Goal: Navigation & Orientation: Find specific page/section

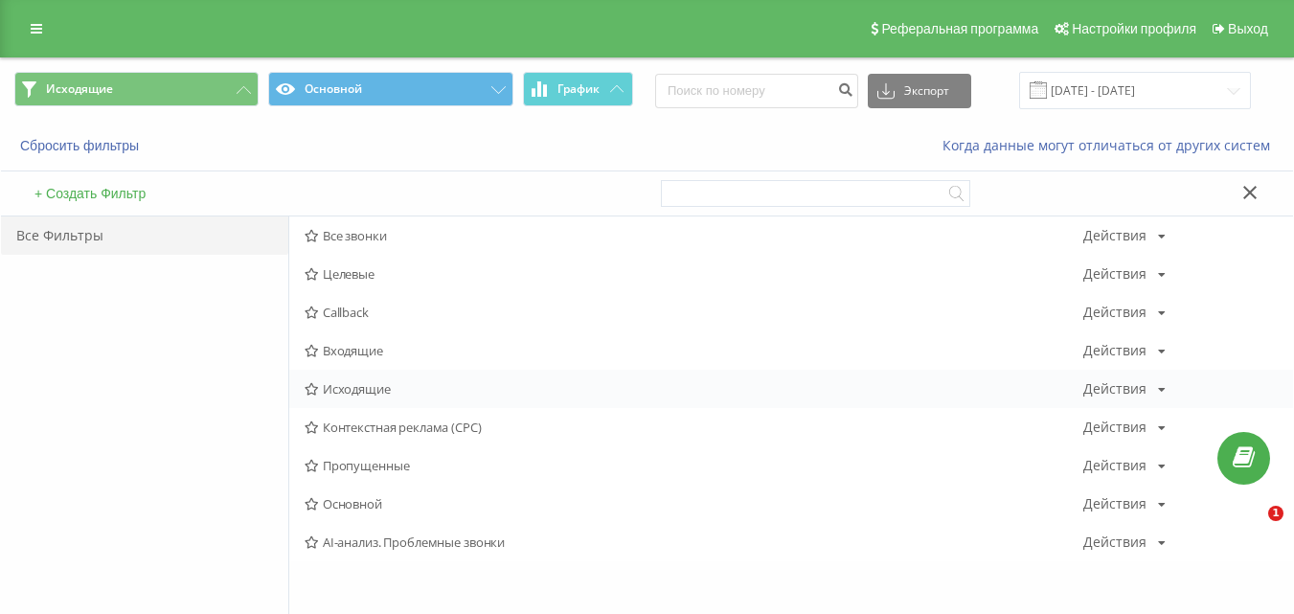
click at [381, 389] on span "Исходящие" at bounding box center [694, 388] width 779 height 13
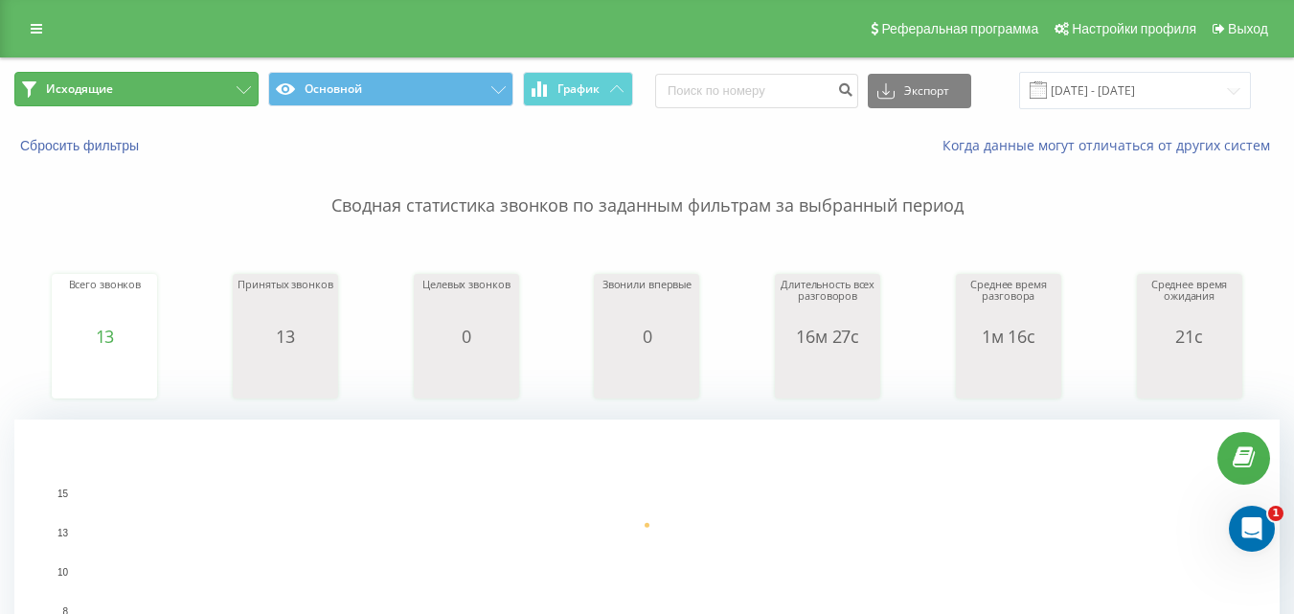
click at [217, 94] on button "Исходящие" at bounding box center [136, 89] width 244 height 34
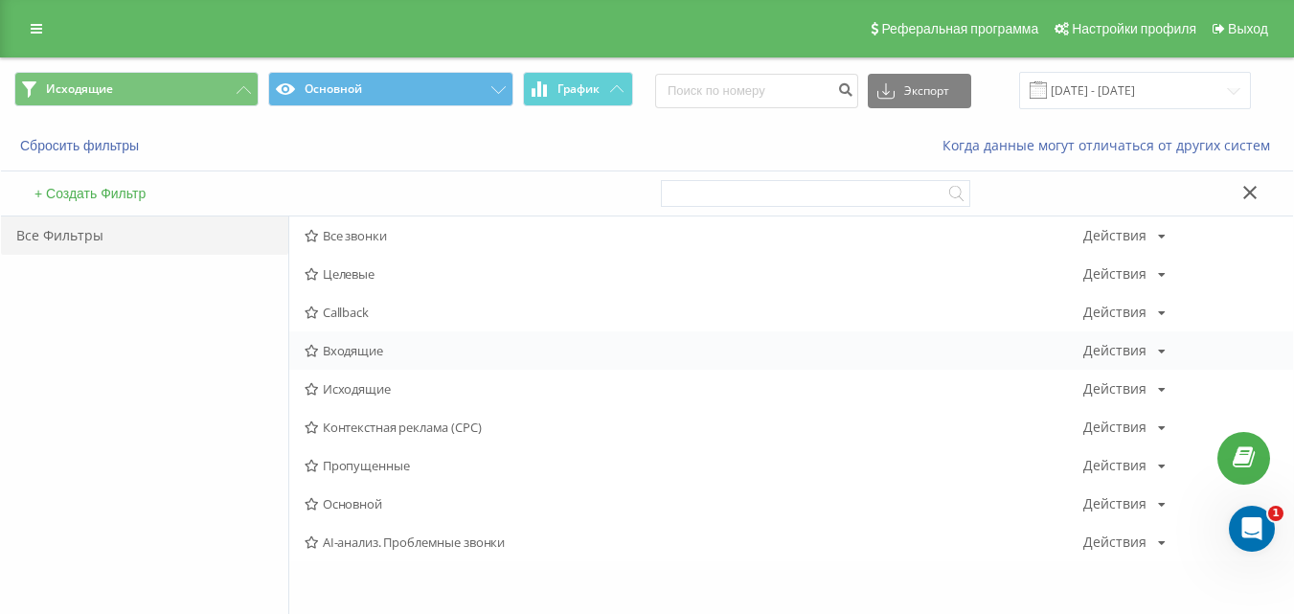
click at [365, 350] on span "Входящие" at bounding box center [694, 350] width 779 height 13
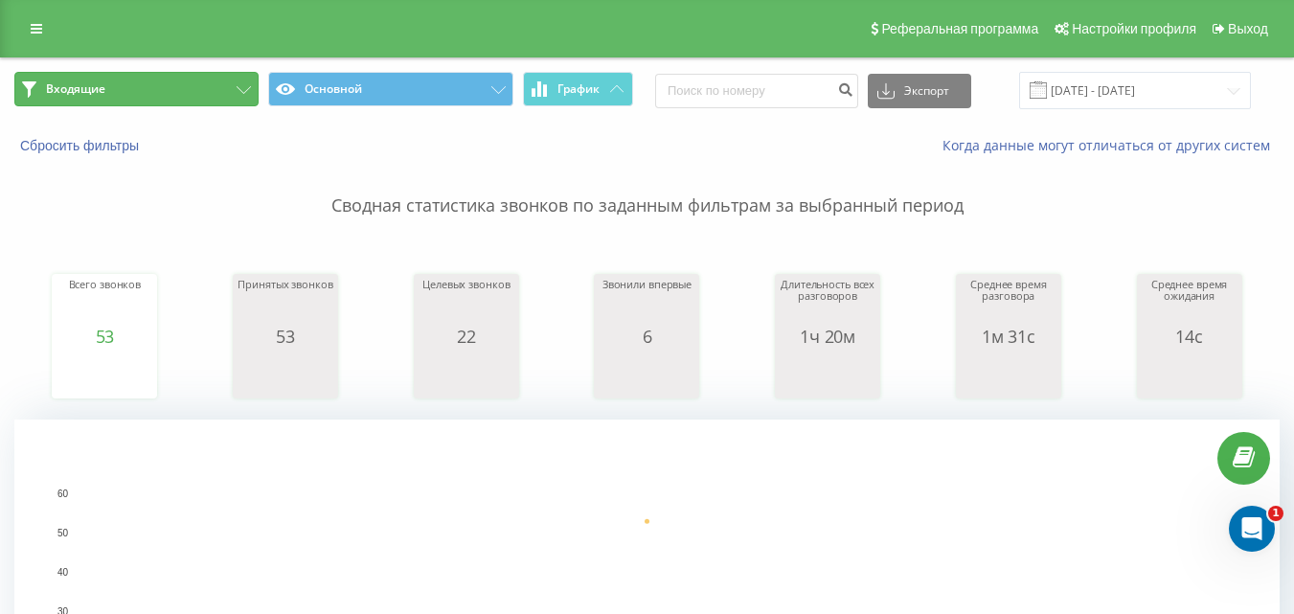
click at [236, 92] on button "Входящие" at bounding box center [136, 89] width 244 height 34
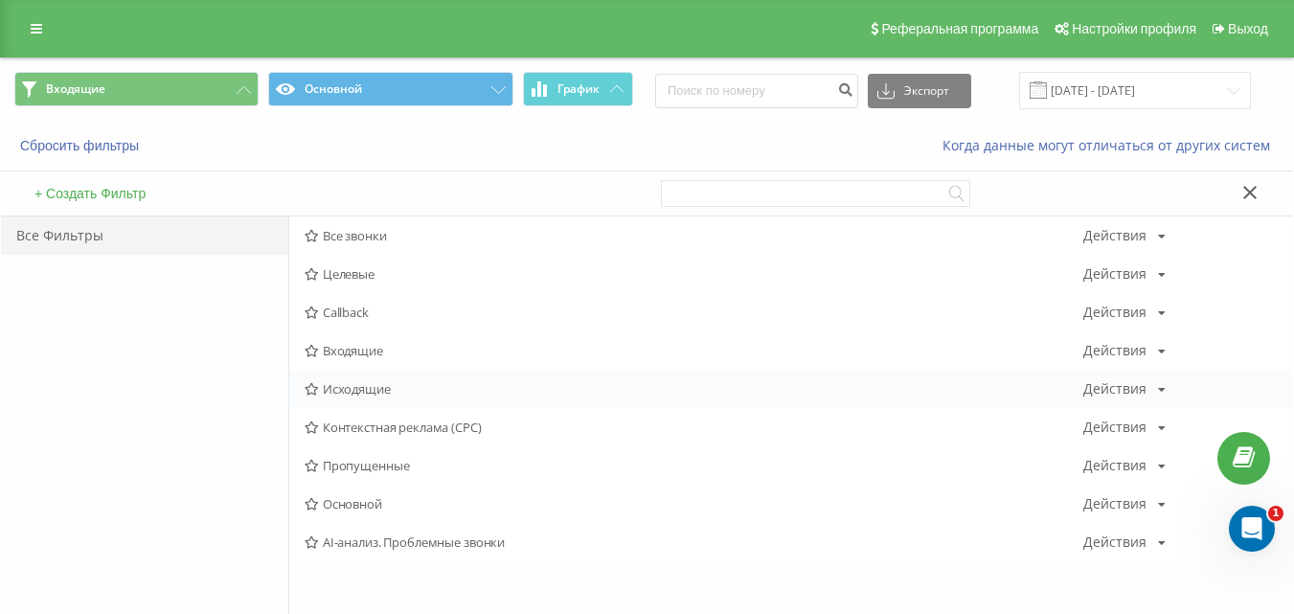
click at [368, 382] on span "Исходящие" at bounding box center [694, 388] width 779 height 13
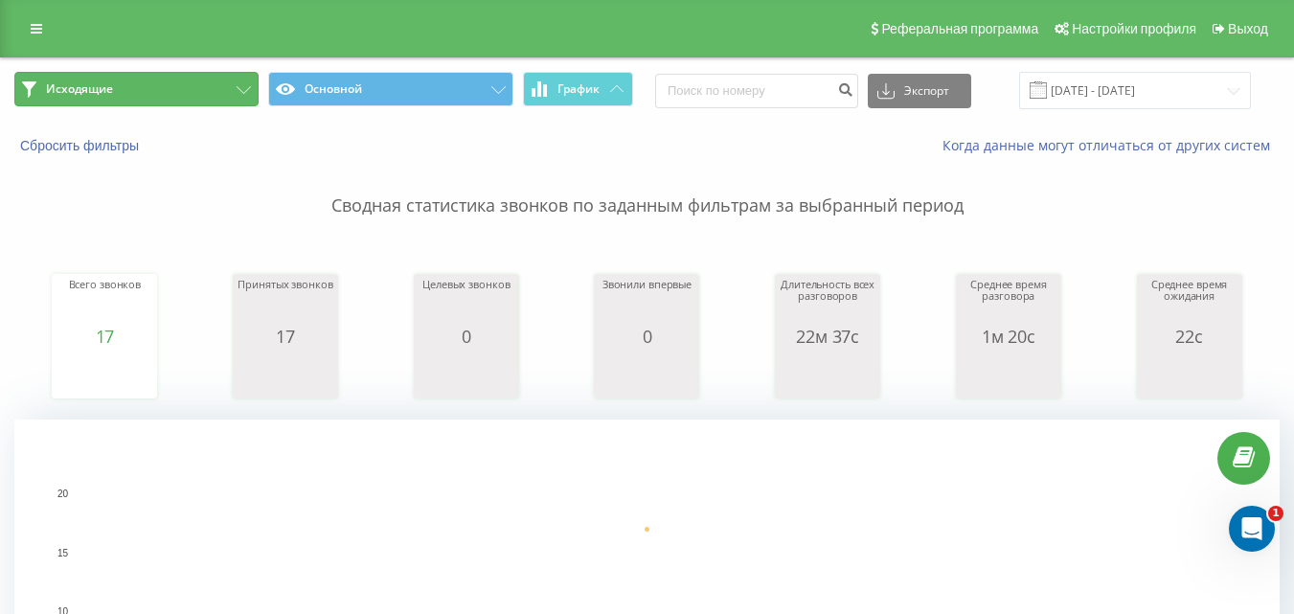
click at [218, 87] on button "Исходящие" at bounding box center [136, 89] width 244 height 34
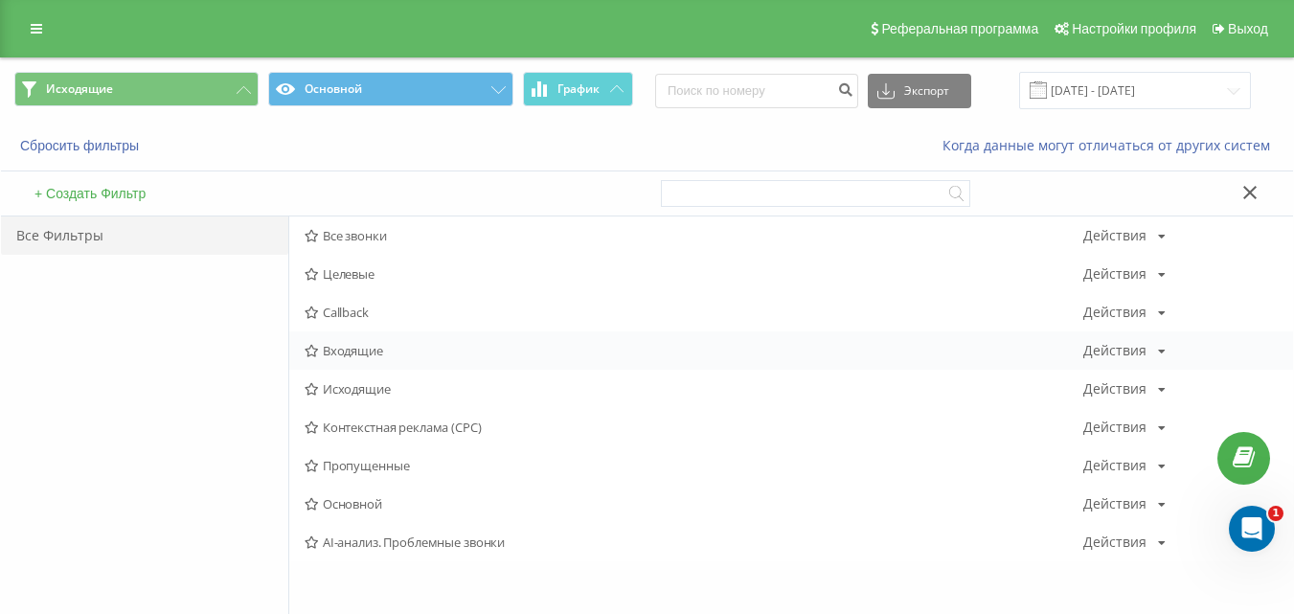
click at [353, 347] on span "Входящие" at bounding box center [694, 350] width 779 height 13
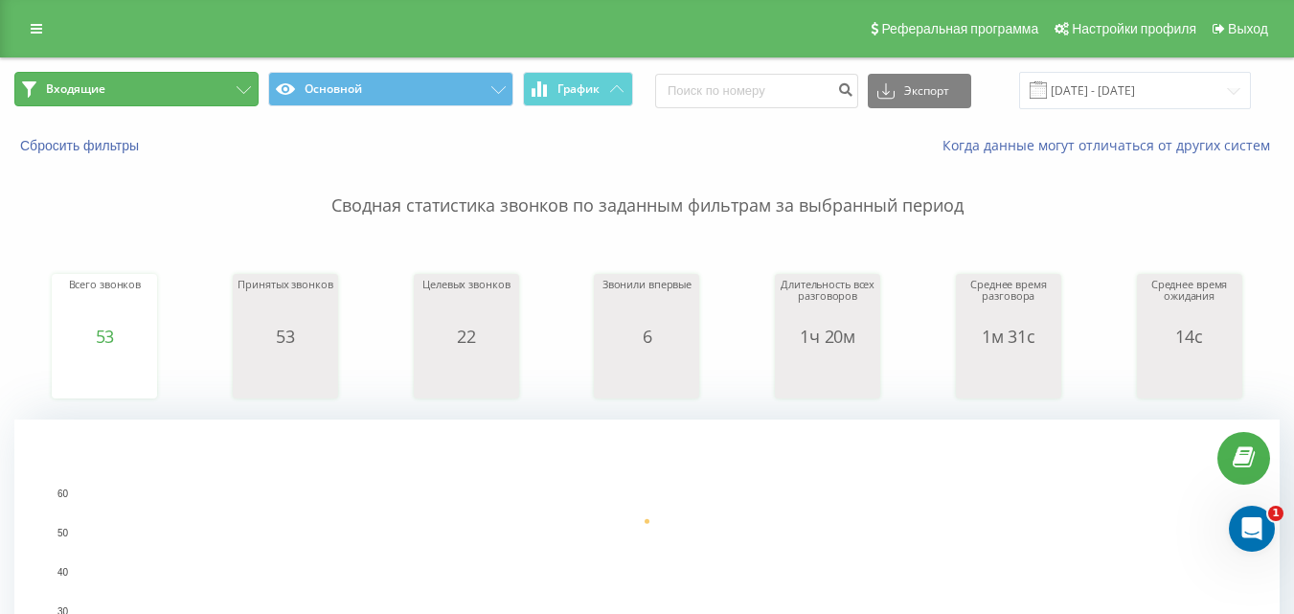
drag, startPoint x: 240, startPoint y: 82, endPoint x: 248, endPoint y: 175, distance: 93.2
click at [239, 82] on button "Входящие" at bounding box center [136, 89] width 244 height 34
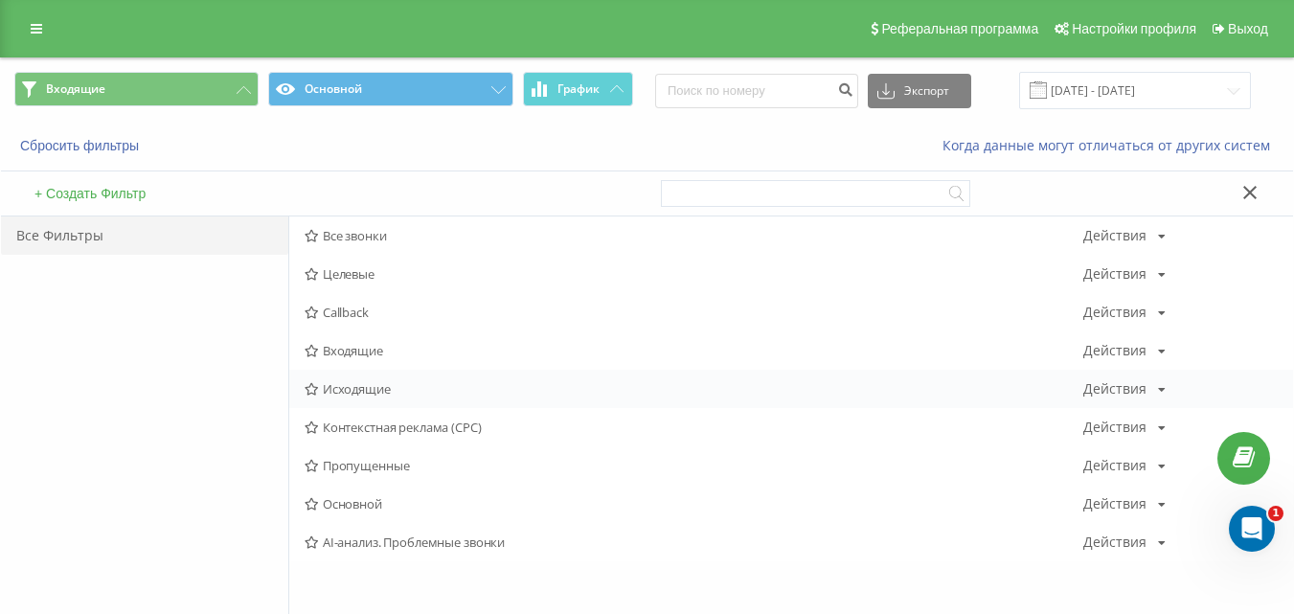
click at [327, 390] on span "Исходящие" at bounding box center [694, 388] width 779 height 13
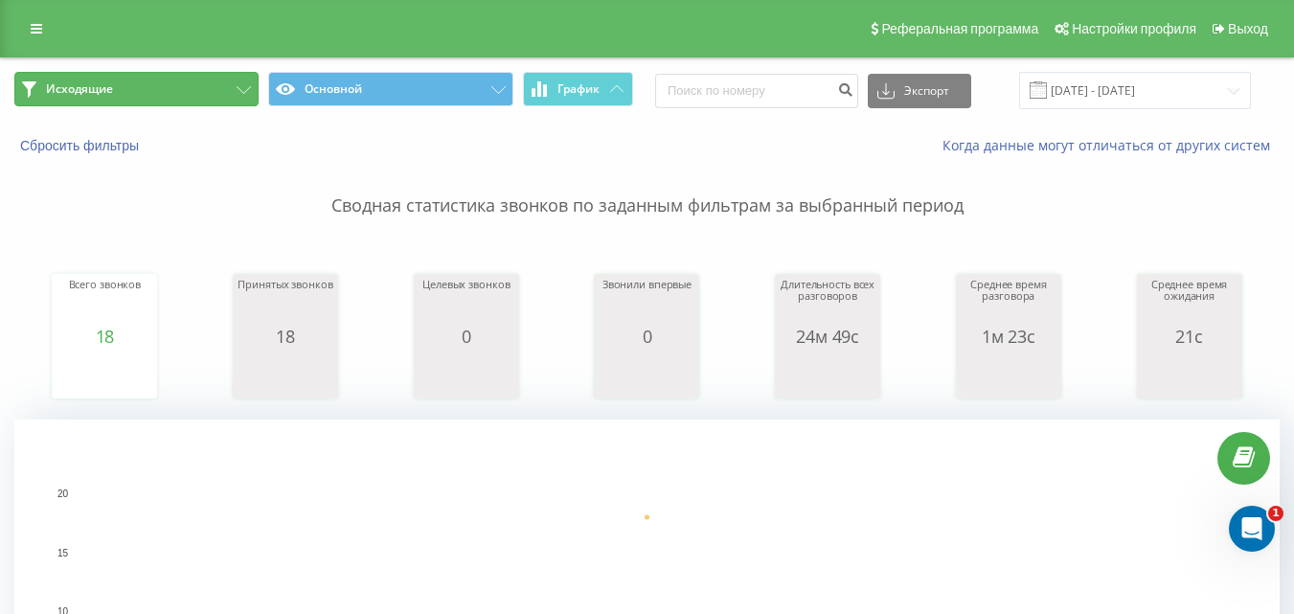
click at [221, 92] on button "Исходящие" at bounding box center [136, 89] width 244 height 34
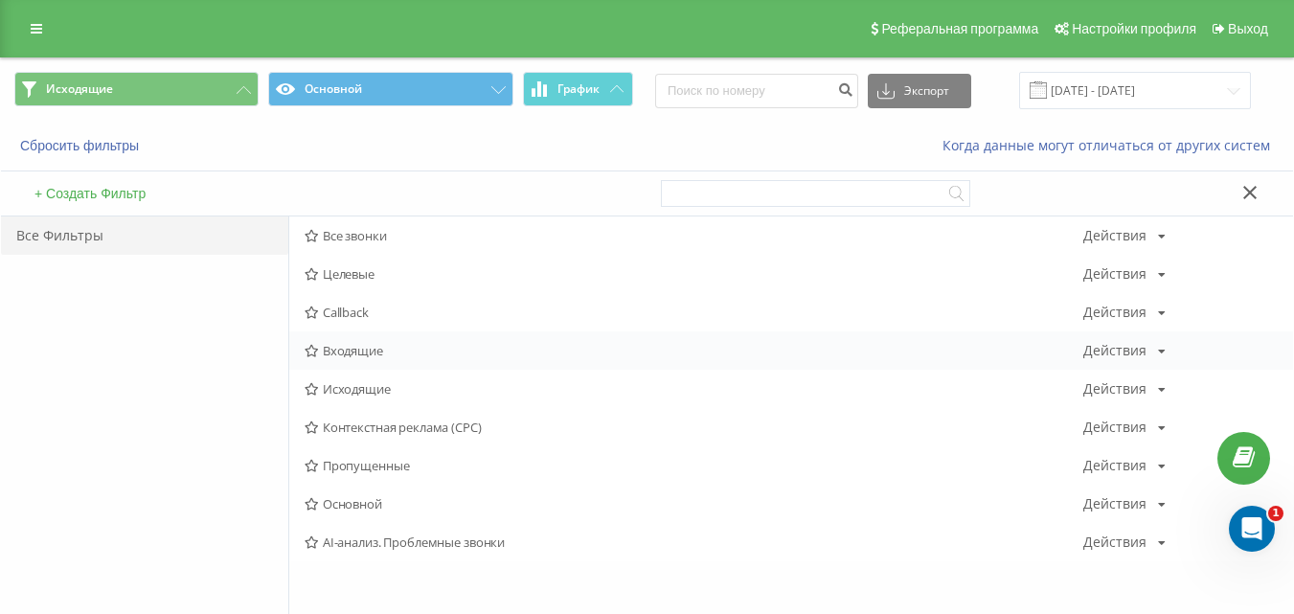
click at [373, 360] on div "Входящие Действия Редактировать Копировать Удалить По умолчанию Поделиться" at bounding box center [791, 350] width 1004 height 38
click at [369, 353] on span "Входящие" at bounding box center [694, 350] width 779 height 13
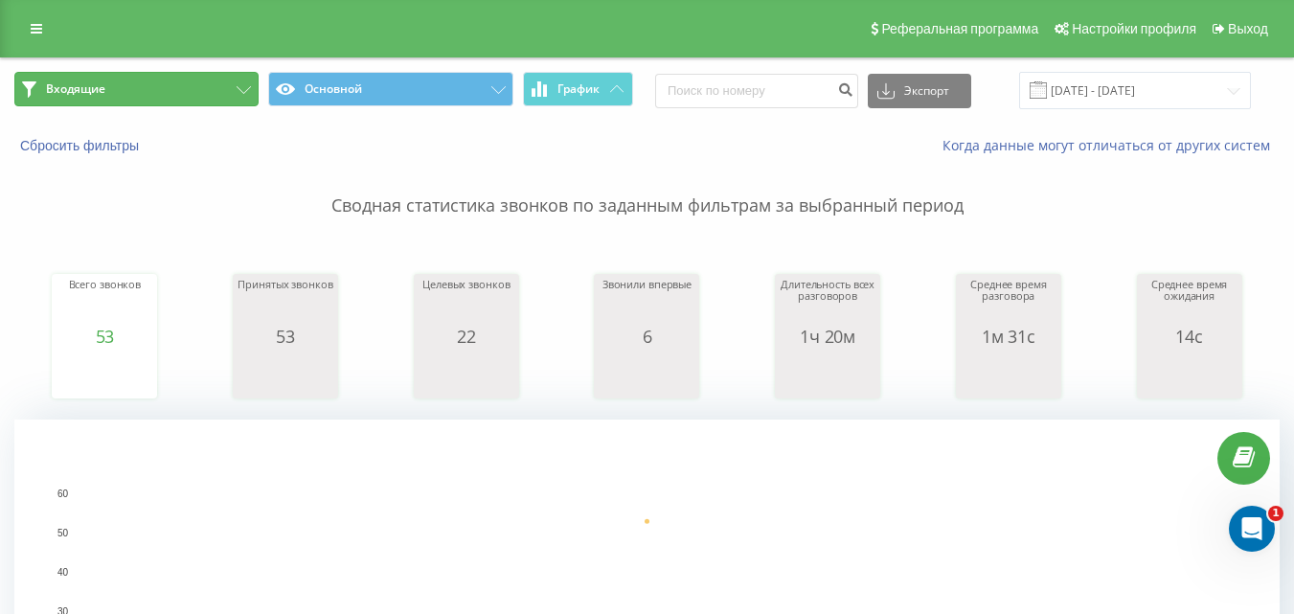
click at [197, 86] on button "Входящие" at bounding box center [136, 89] width 244 height 34
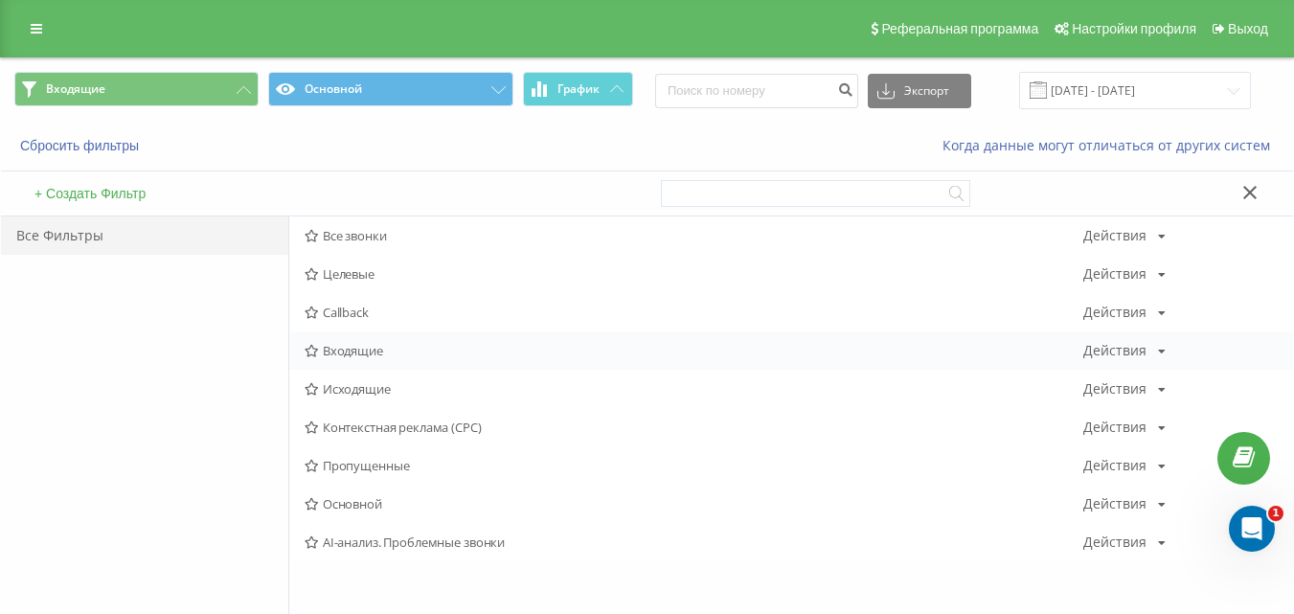
click at [343, 353] on span "Входящие" at bounding box center [694, 350] width 779 height 13
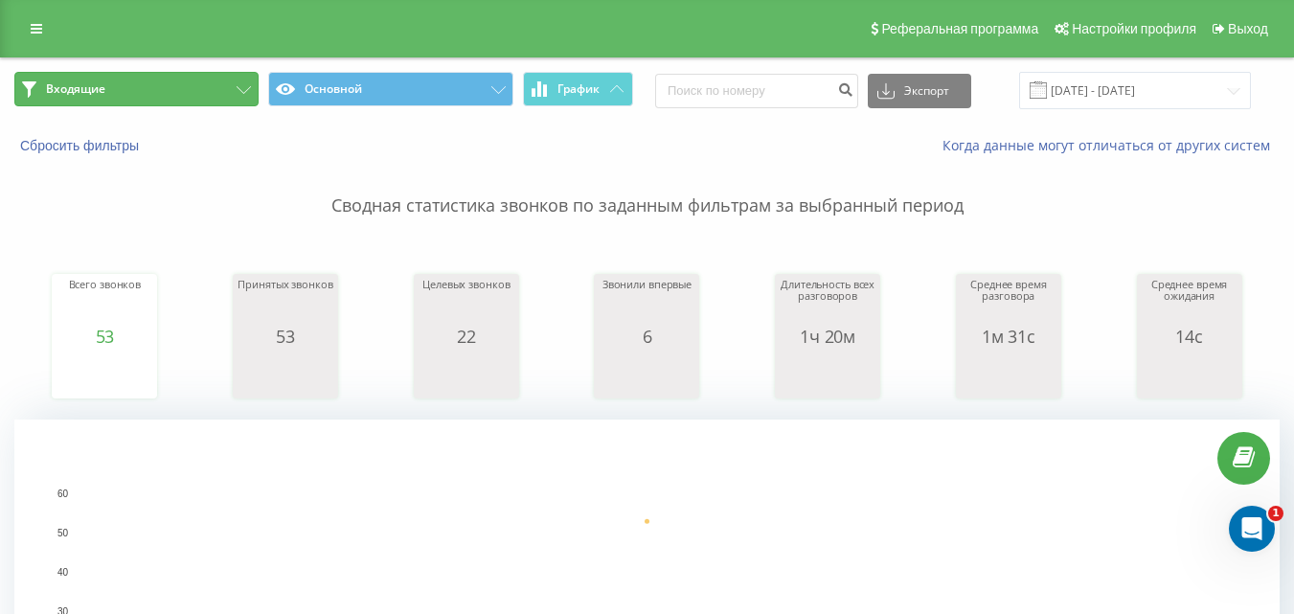
click at [206, 93] on button "Входящие" at bounding box center [136, 89] width 244 height 34
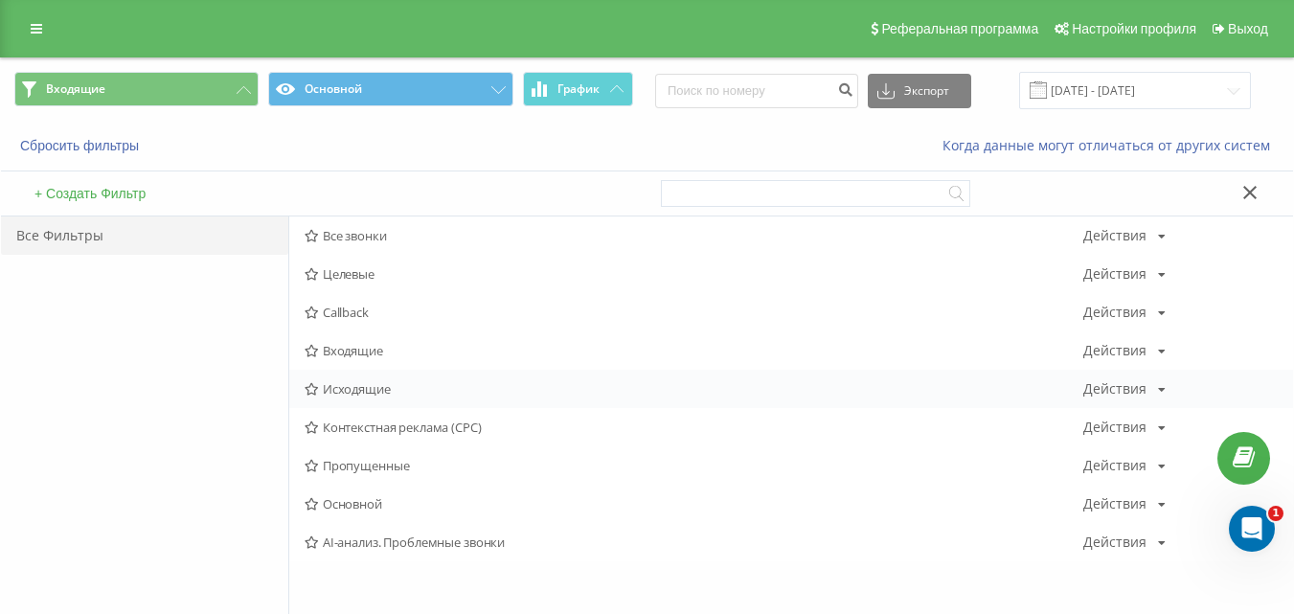
click at [354, 388] on span "Исходящие" at bounding box center [694, 388] width 779 height 13
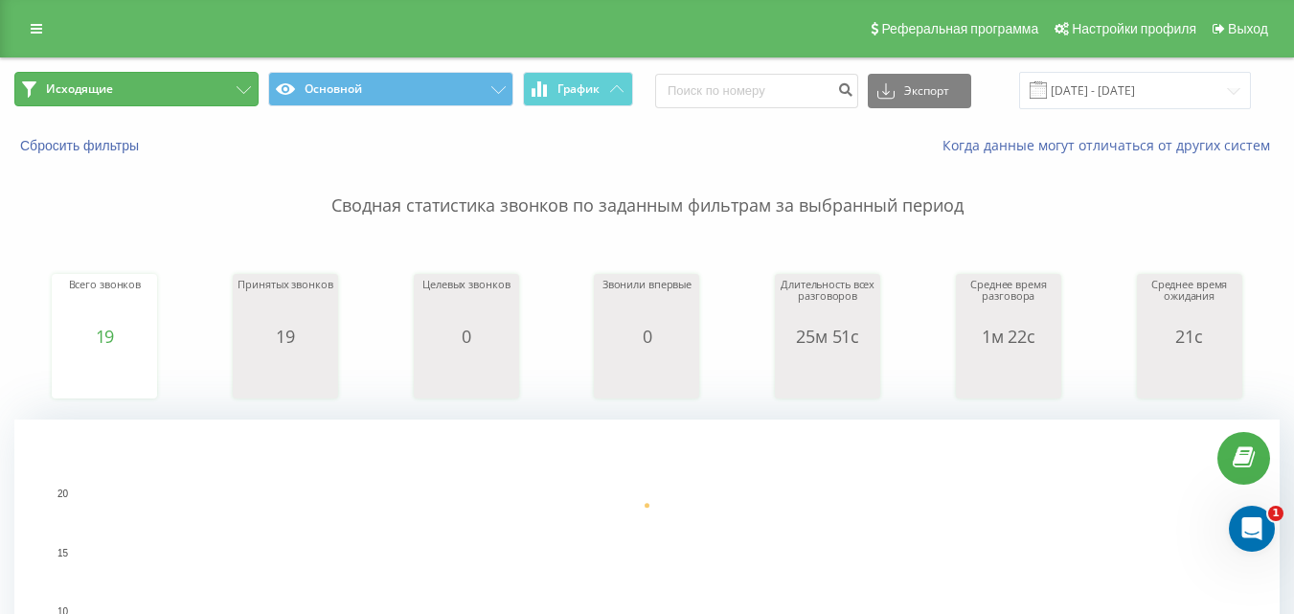
click at [226, 103] on button "Исходящие" at bounding box center [136, 89] width 244 height 34
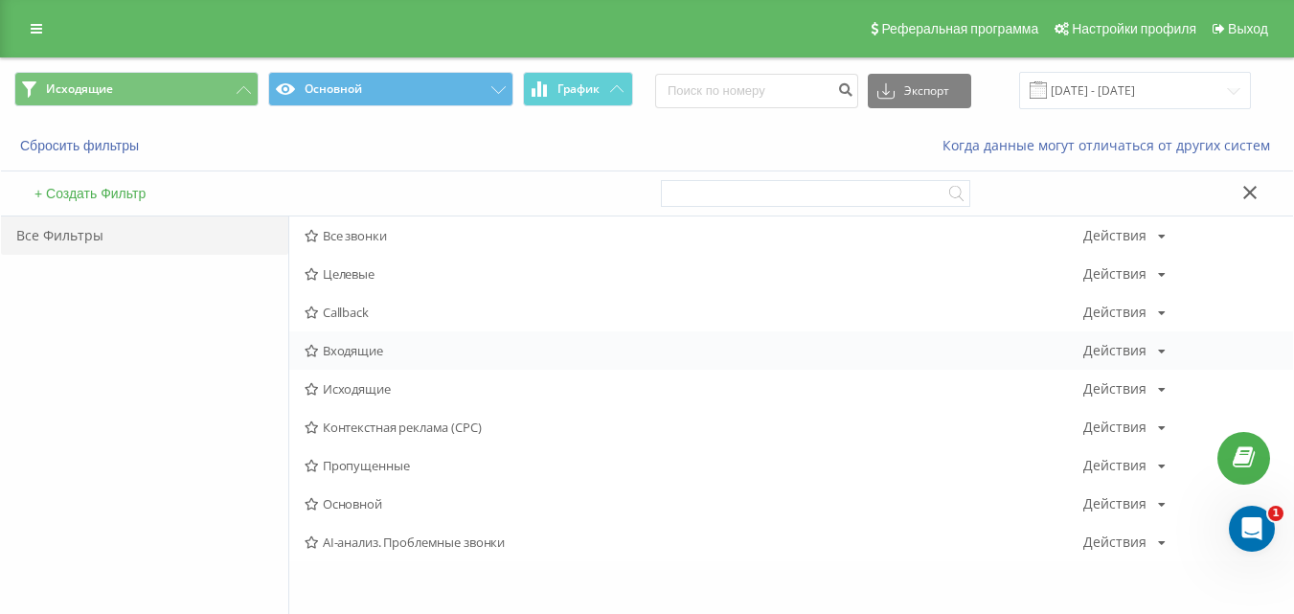
click at [350, 348] on span "Входящие" at bounding box center [694, 350] width 779 height 13
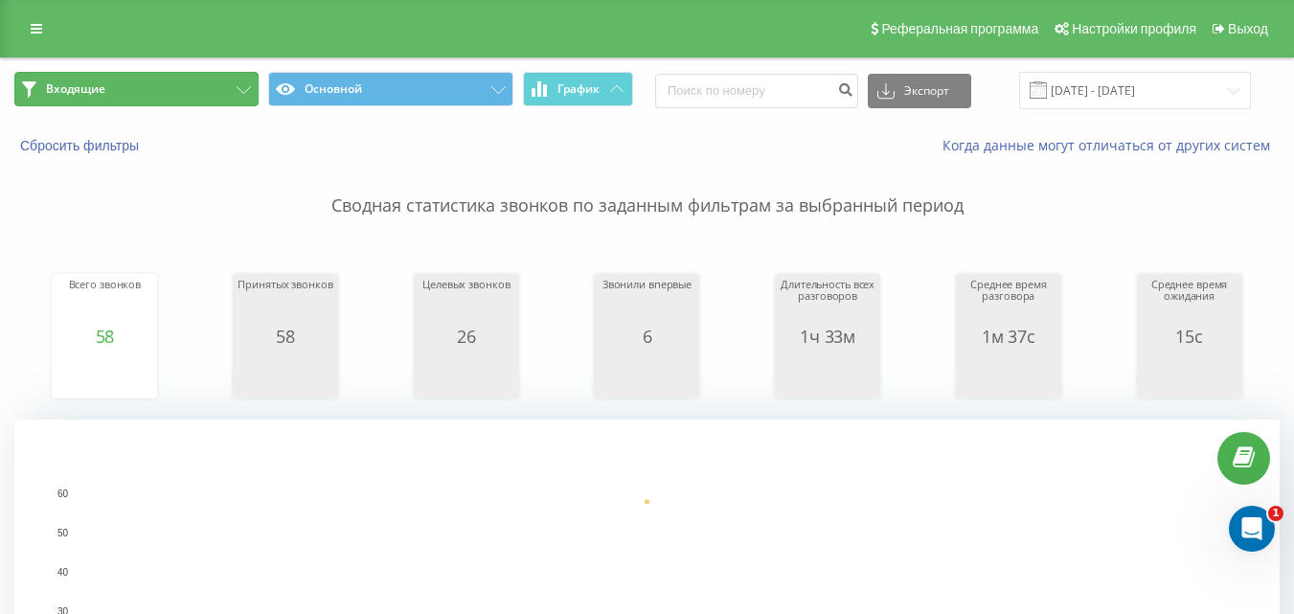
click at [202, 91] on button "Входящие" at bounding box center [136, 89] width 244 height 34
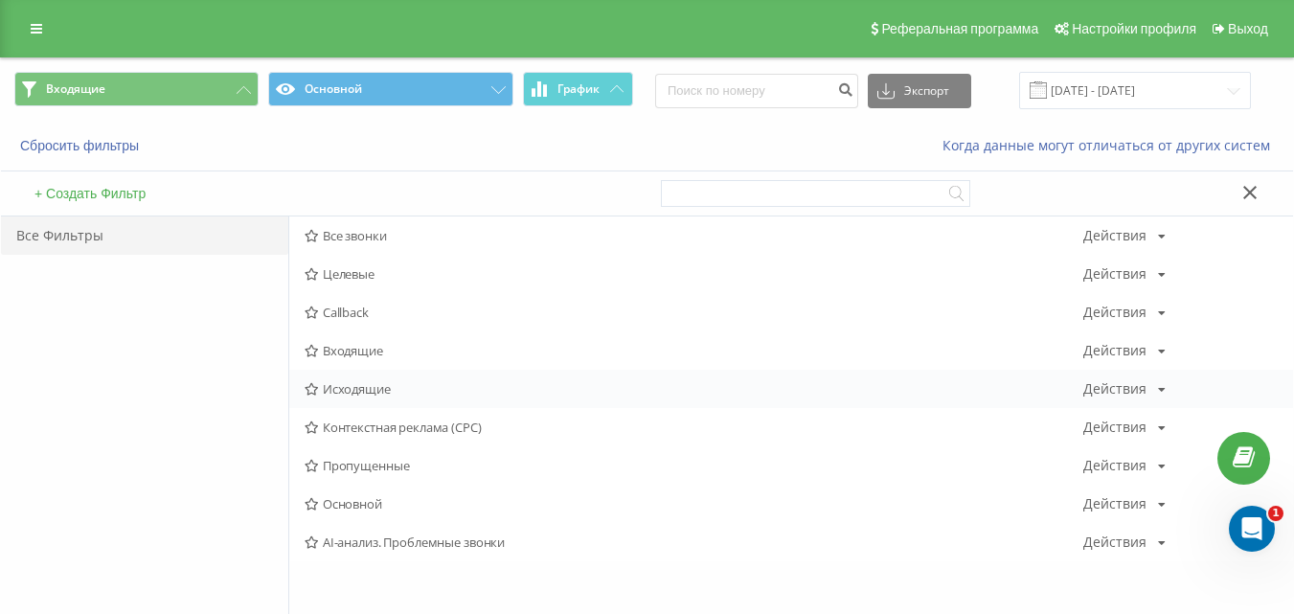
click at [392, 387] on span "Исходящие" at bounding box center [694, 388] width 779 height 13
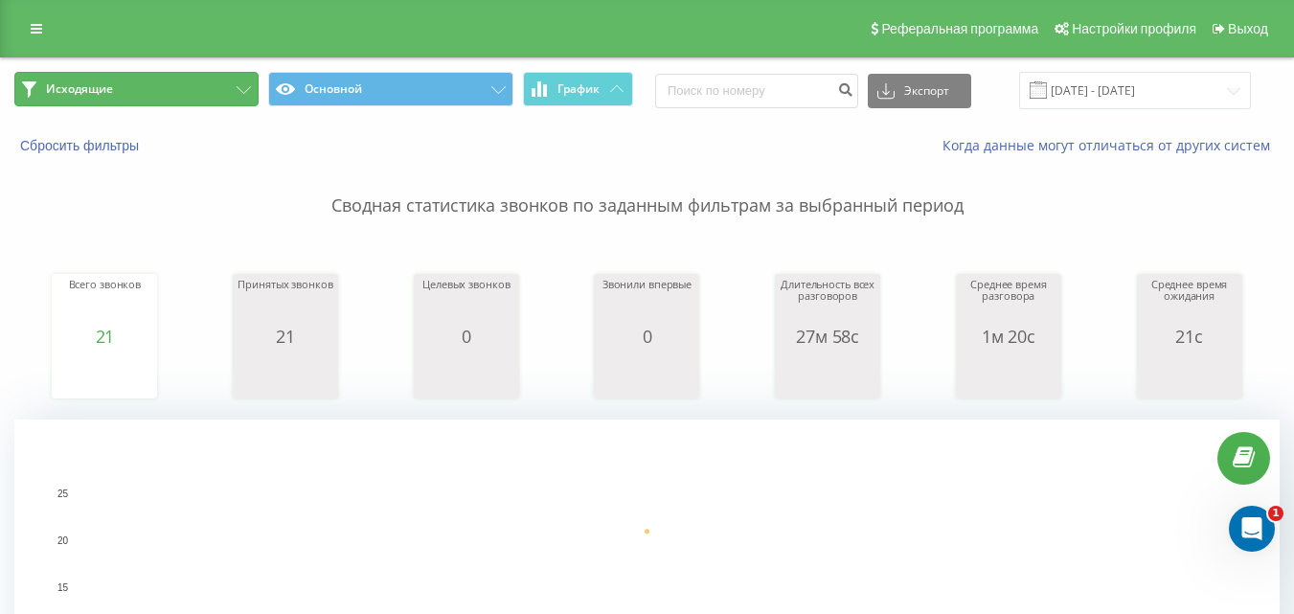
click at [208, 91] on button "Исходящие" at bounding box center [136, 89] width 244 height 34
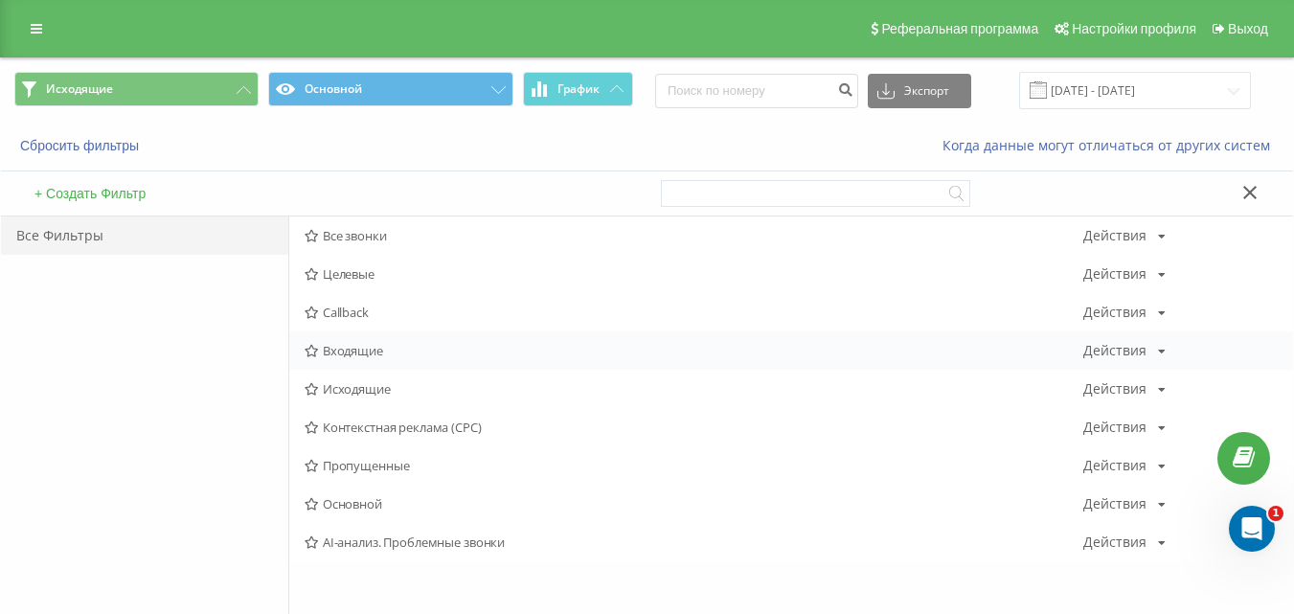
click at [359, 356] on span "Входящие" at bounding box center [694, 350] width 779 height 13
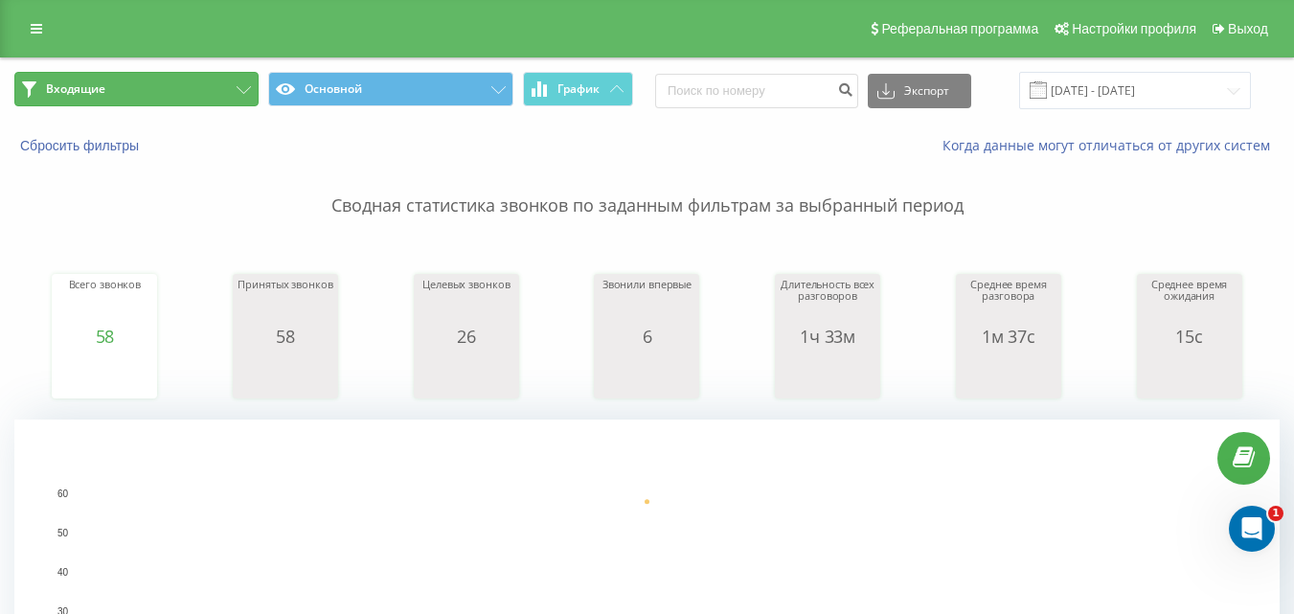
click at [240, 90] on icon at bounding box center [244, 90] width 14 height 8
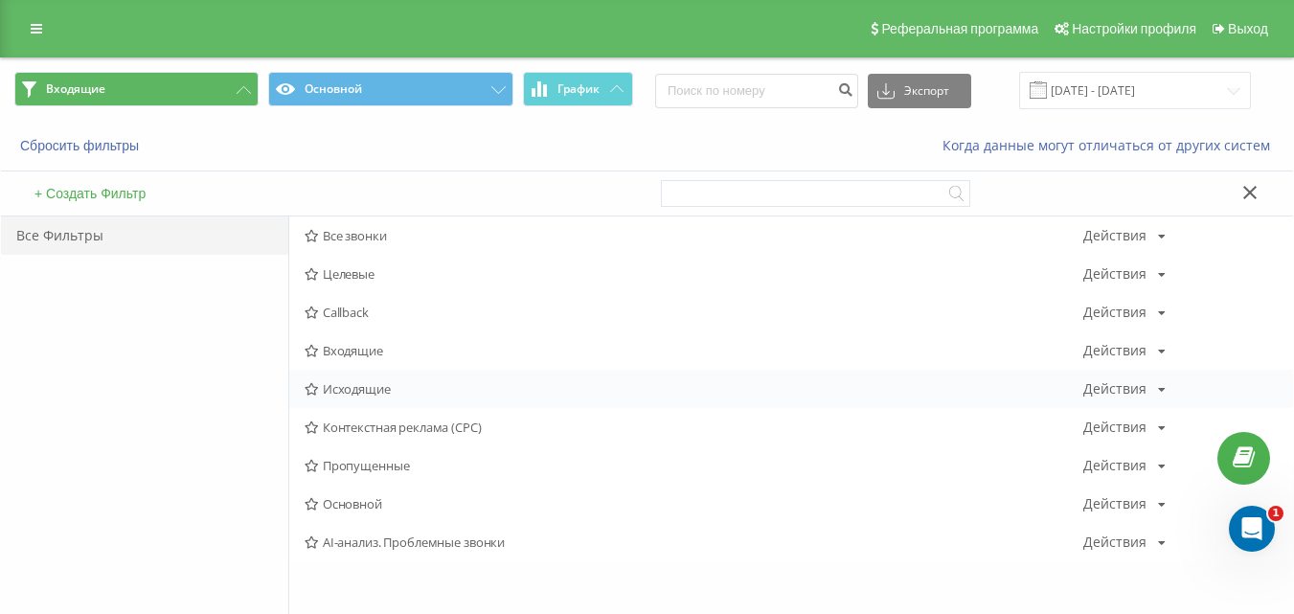
click at [379, 387] on span "Исходящие" at bounding box center [694, 388] width 779 height 13
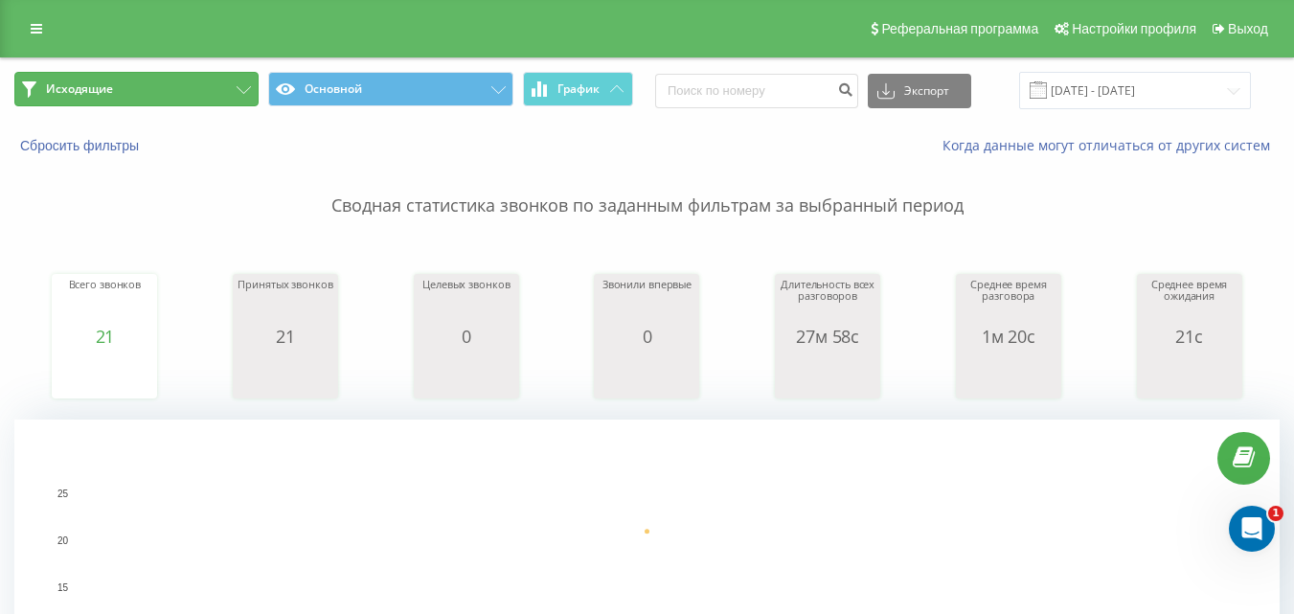
click at [206, 101] on button "Исходящие" at bounding box center [136, 89] width 244 height 34
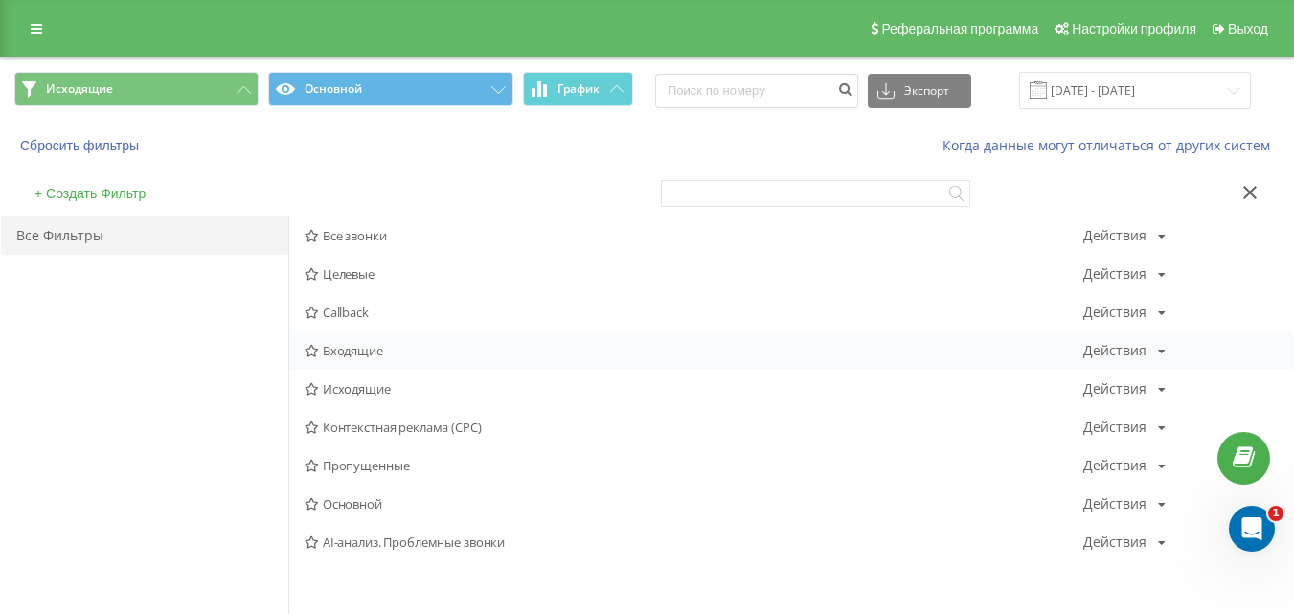
click at [366, 357] on span "Входящие" at bounding box center [694, 350] width 779 height 13
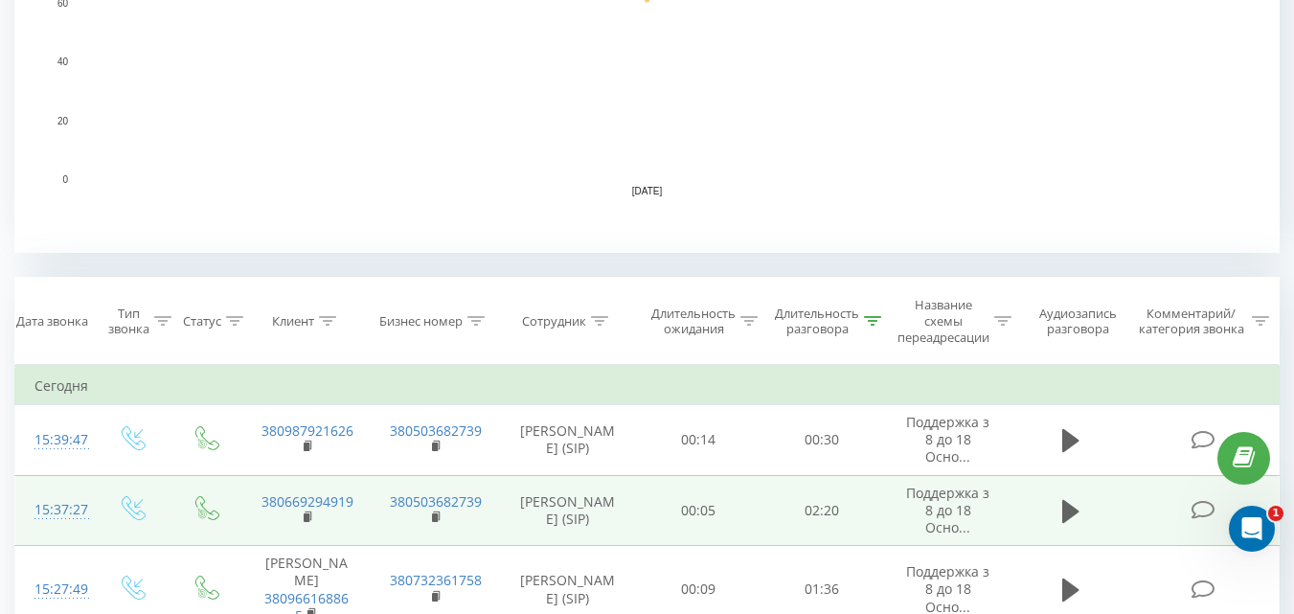
scroll to position [610, 0]
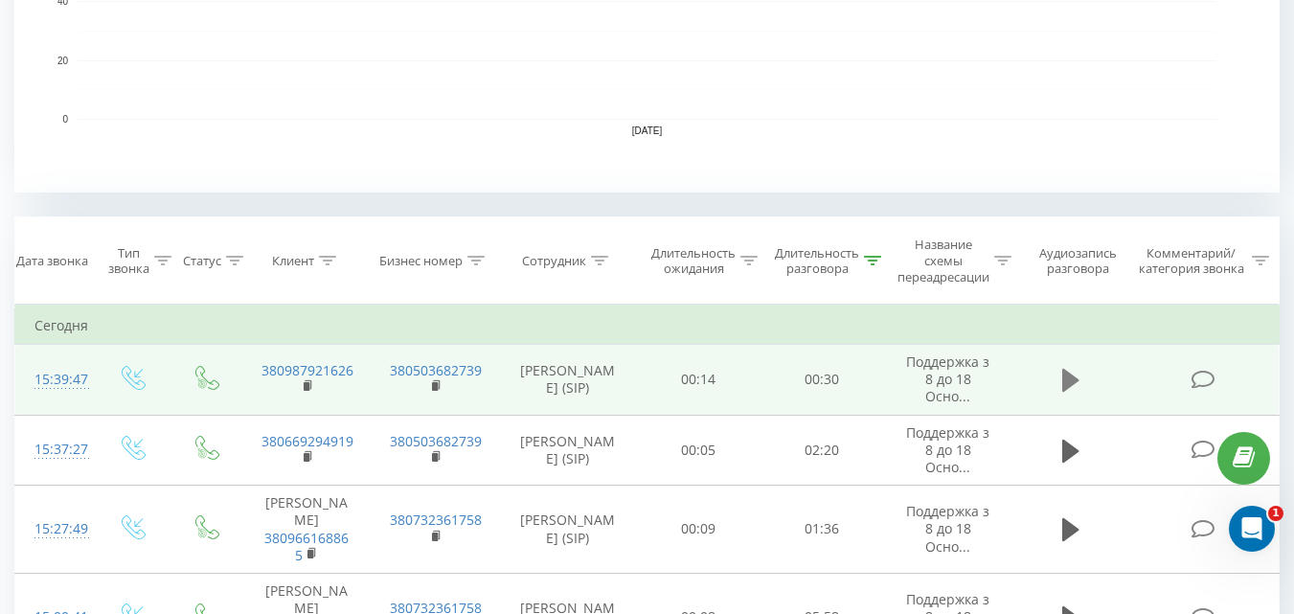
click at [1069, 384] on icon at bounding box center [1070, 380] width 17 height 23
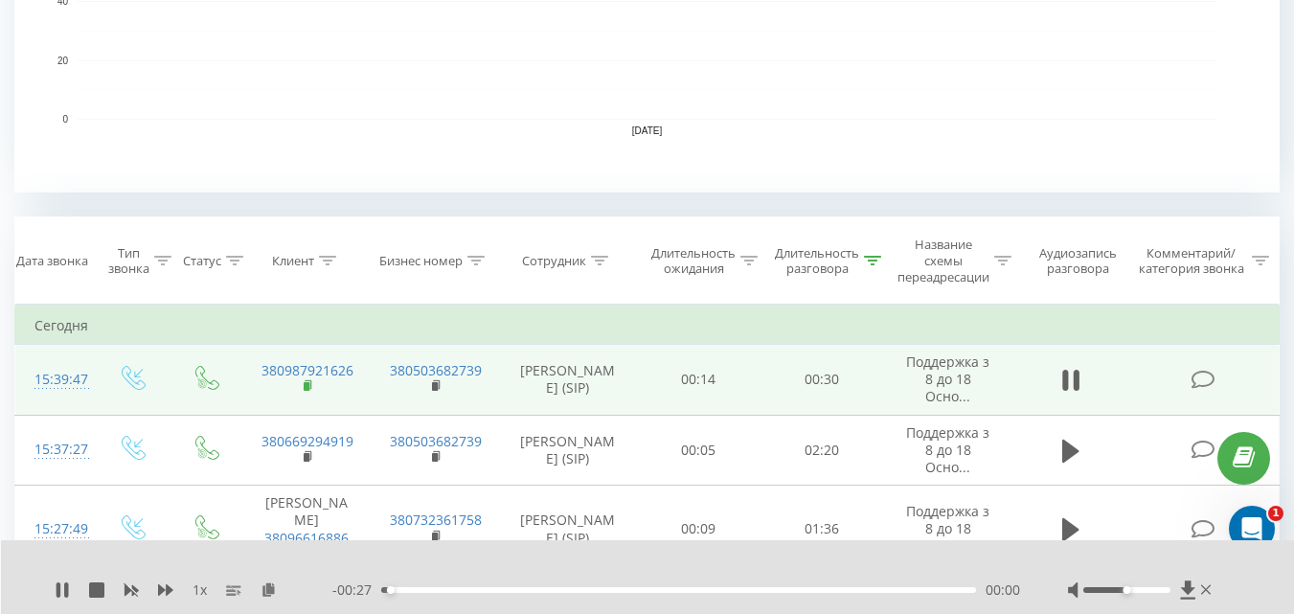
click at [307, 384] on rect at bounding box center [307, 386] width 6 height 9
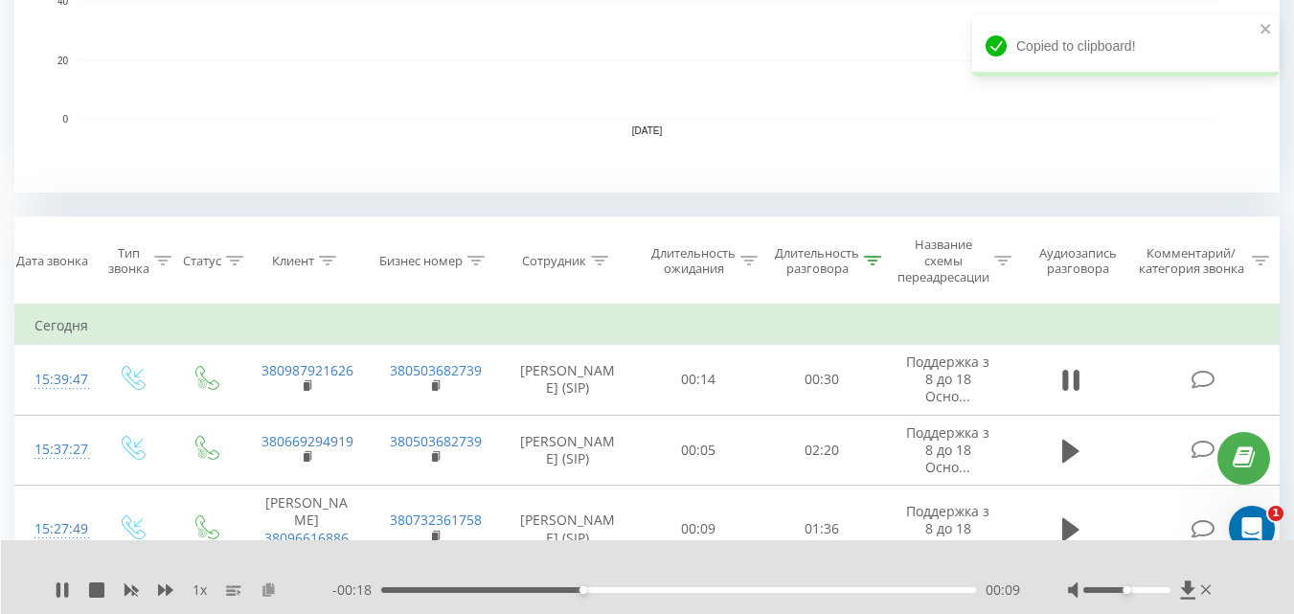
click at [269, 588] on icon at bounding box center [269, 589] width 16 height 13
click at [1205, 588] on icon at bounding box center [1206, 590] width 11 height 15
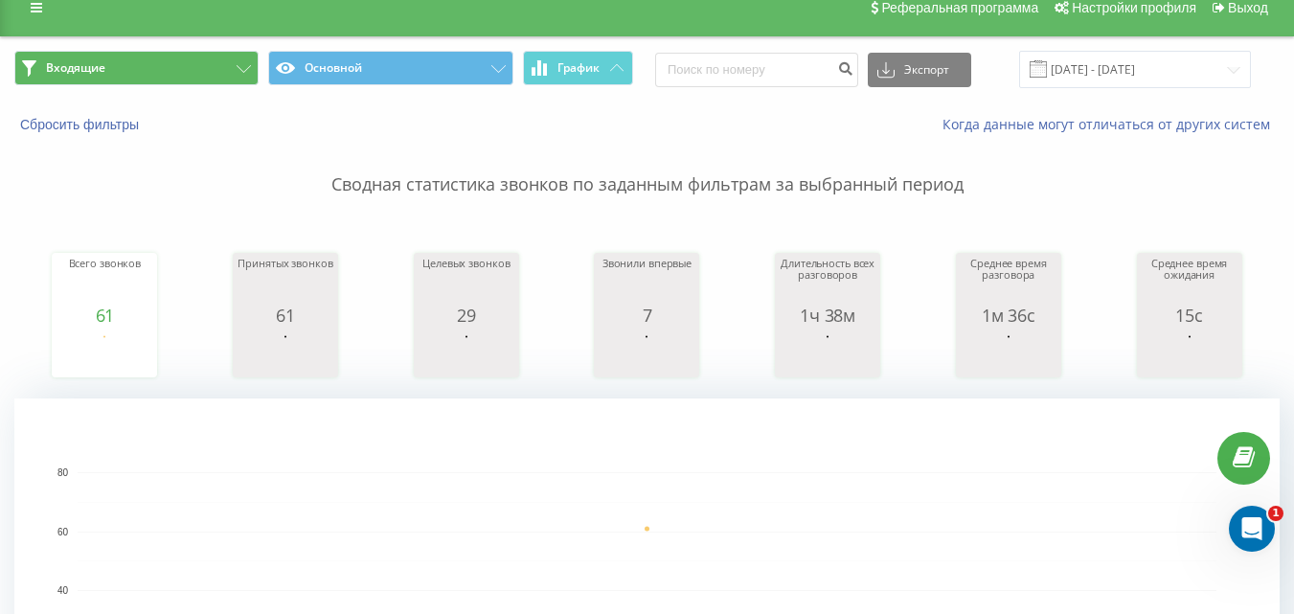
scroll to position [0, 0]
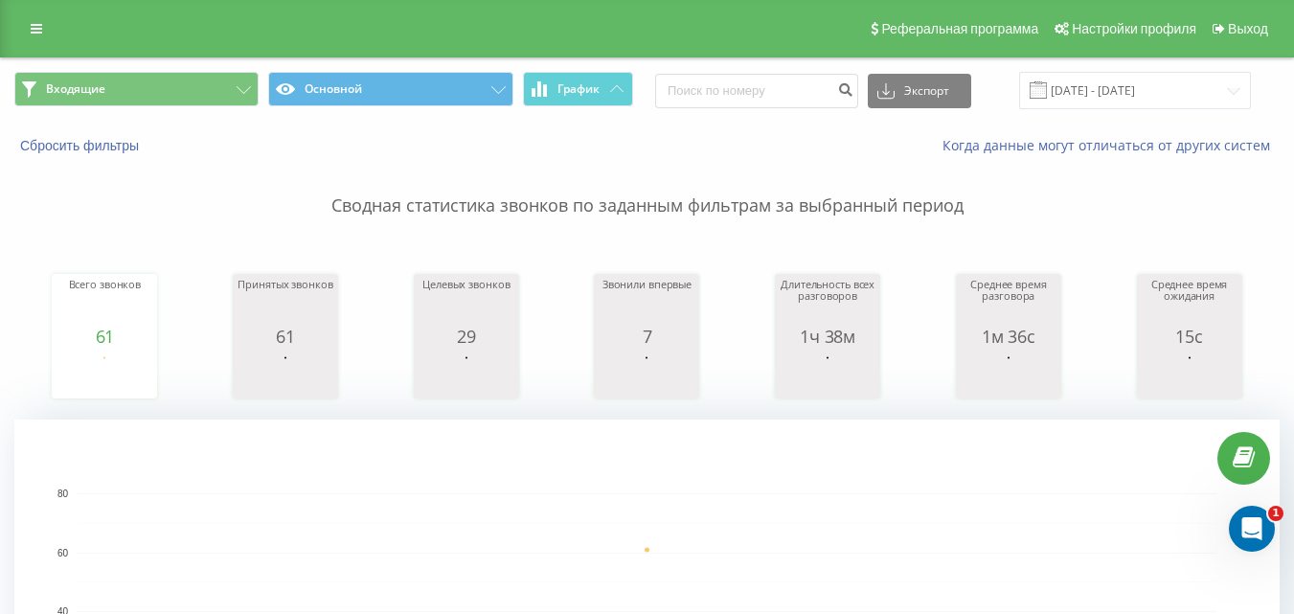
click at [132, 67] on div "Входящие Основной График Экспорт .csv .xls .xlsx [DATE] - [DATE]" at bounding box center [647, 90] width 1292 height 64
click at [129, 90] on button "Входящие" at bounding box center [136, 89] width 244 height 34
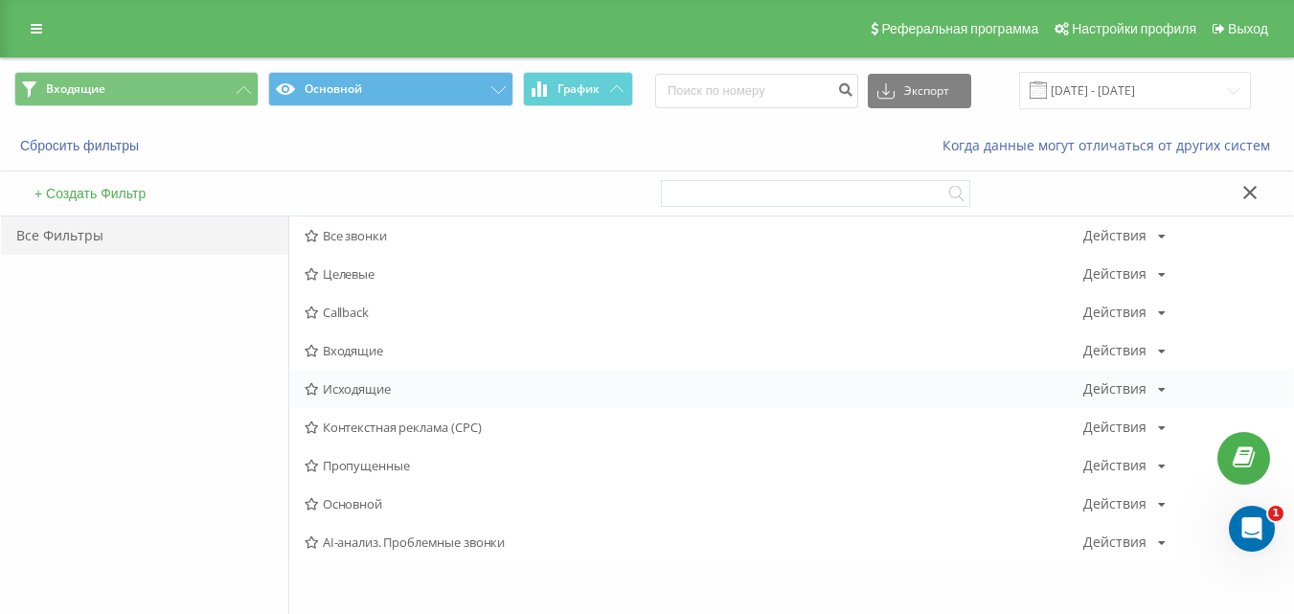
click at [354, 391] on span "Исходящие" at bounding box center [694, 388] width 779 height 13
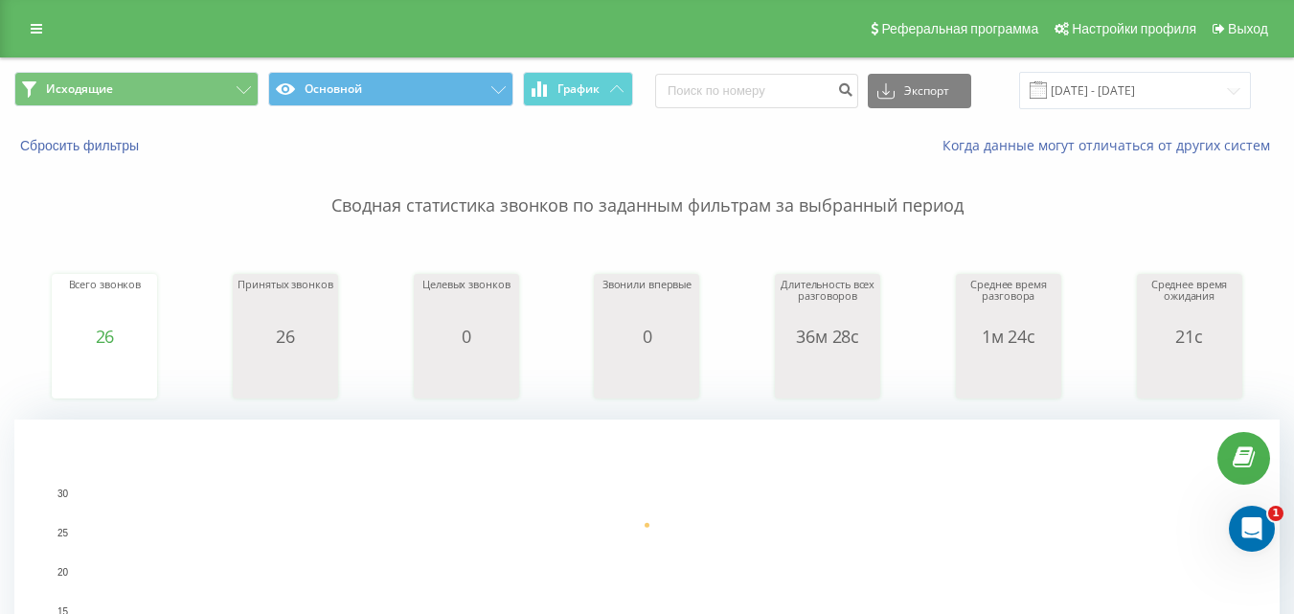
click at [181, 63] on div "Исходящие Основной График Экспорт .csv .xls .xlsx [DATE] - [DATE]" at bounding box center [647, 90] width 1292 height 64
click at [189, 96] on button "Исходящие" at bounding box center [136, 89] width 244 height 34
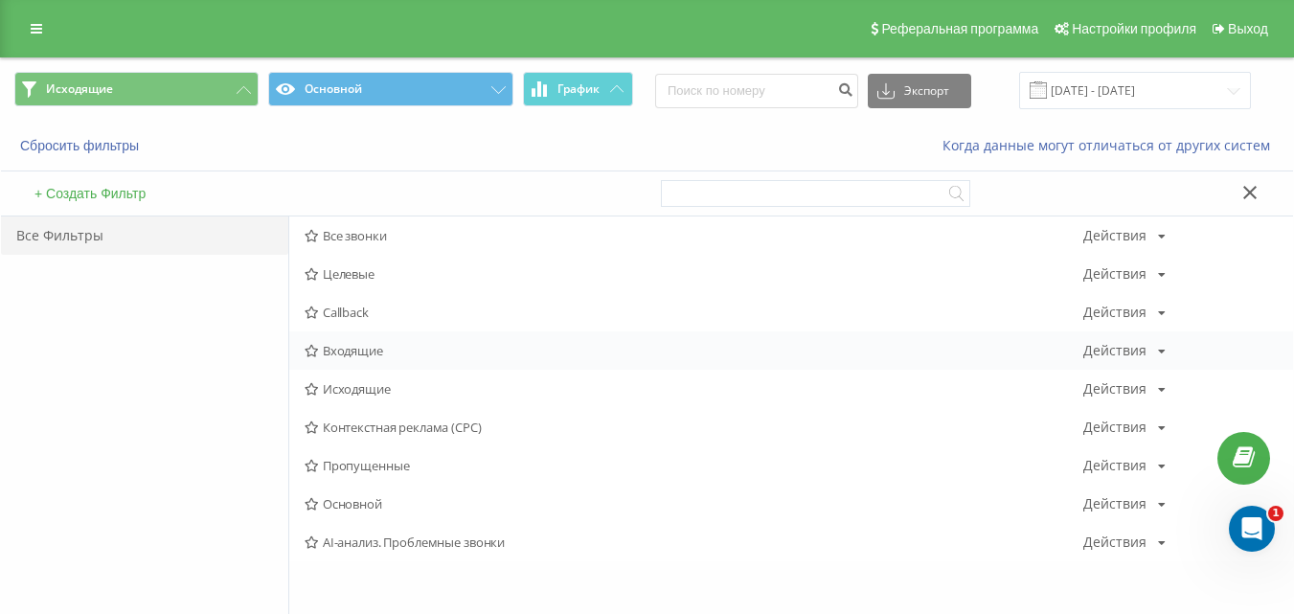
click at [356, 339] on div "Входящие Действия Редактировать Копировать Удалить По умолчанию Поделиться" at bounding box center [791, 350] width 1004 height 38
click at [346, 352] on span "Входящие" at bounding box center [694, 350] width 779 height 13
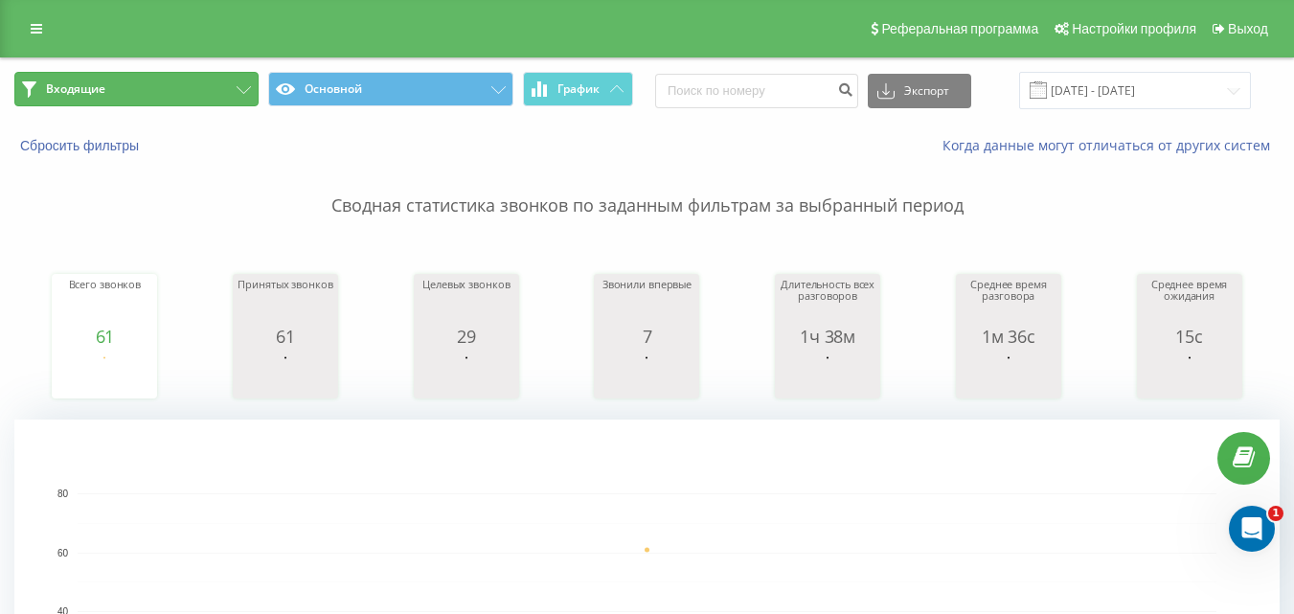
click at [230, 92] on button "Входящие" at bounding box center [136, 89] width 244 height 34
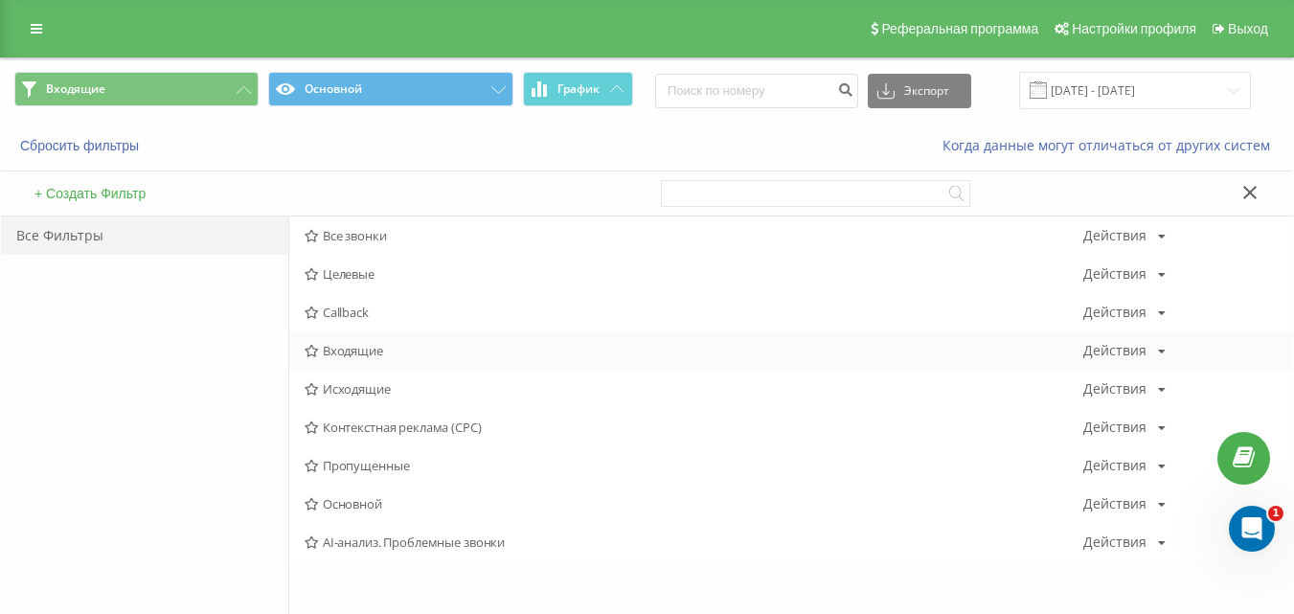
click at [341, 353] on span "Входящие" at bounding box center [694, 350] width 779 height 13
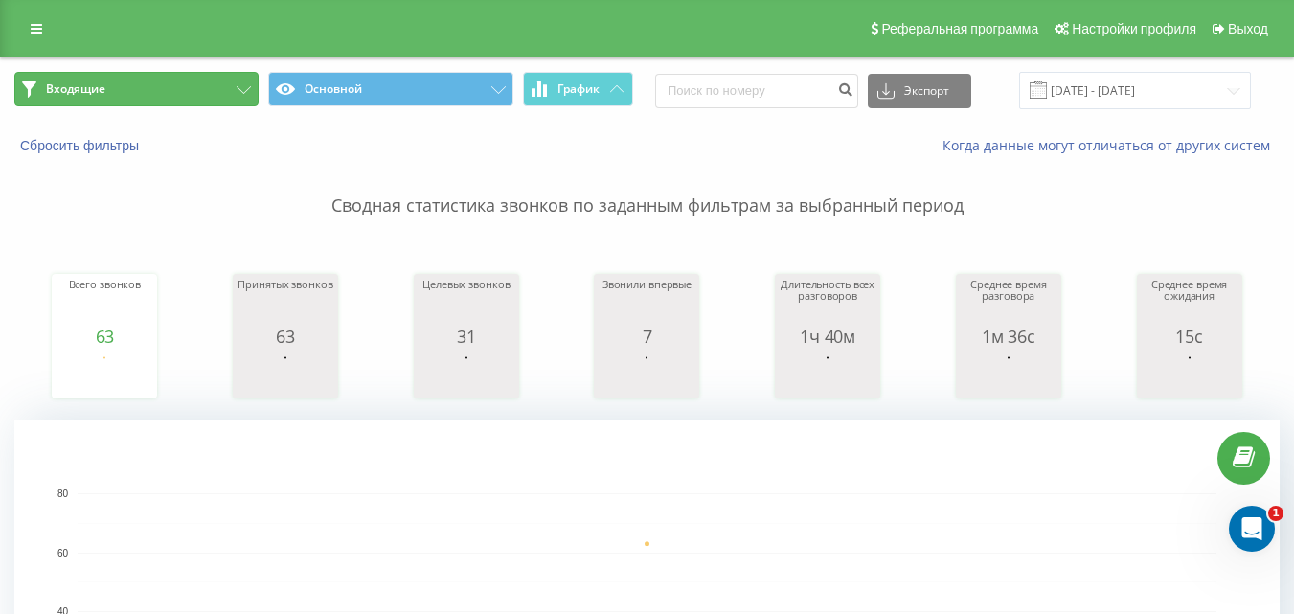
click at [207, 92] on button "Входящие" at bounding box center [136, 89] width 244 height 34
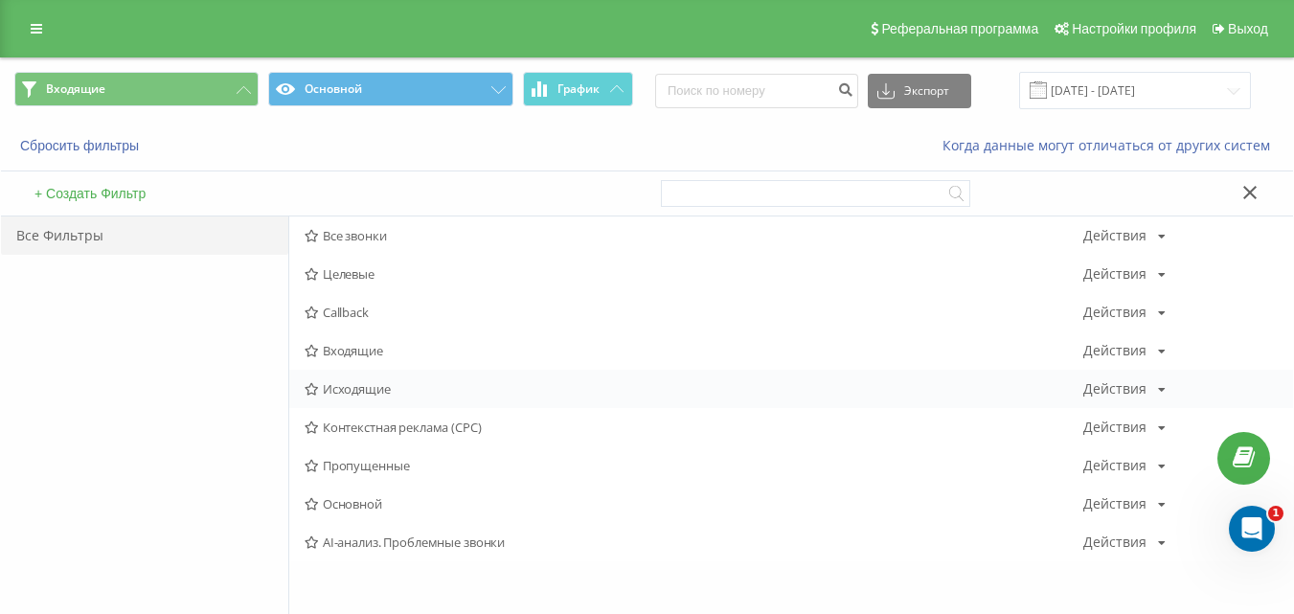
click at [387, 392] on span "Исходящие" at bounding box center [694, 388] width 779 height 13
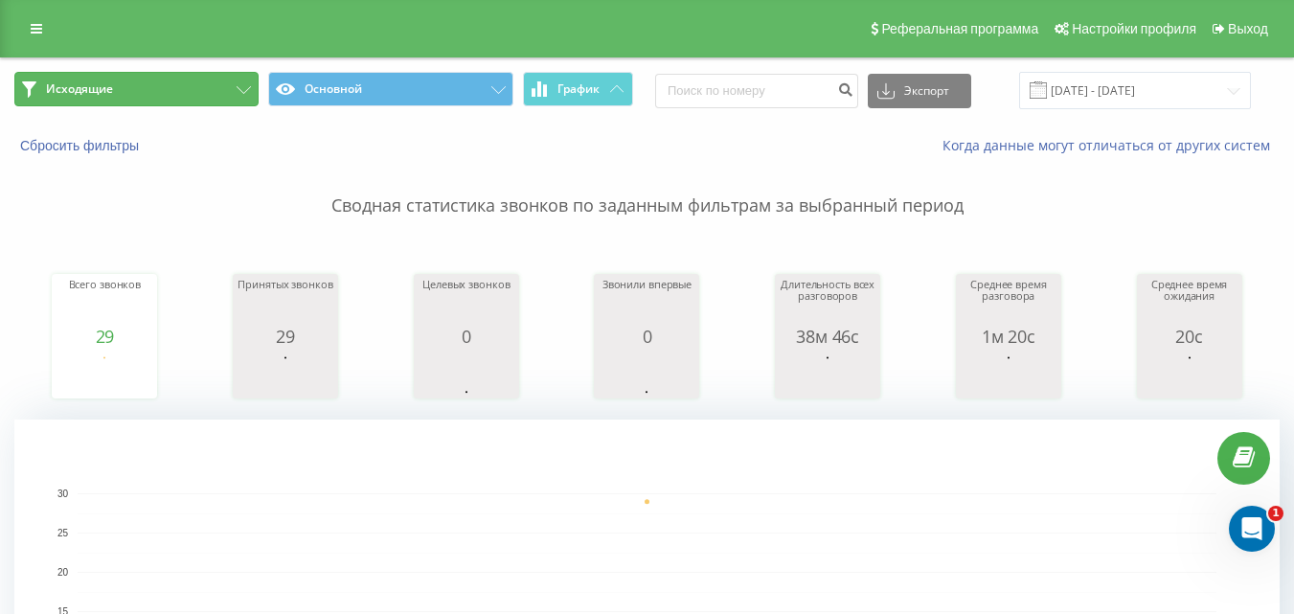
click at [230, 90] on button "Исходящие" at bounding box center [136, 89] width 244 height 34
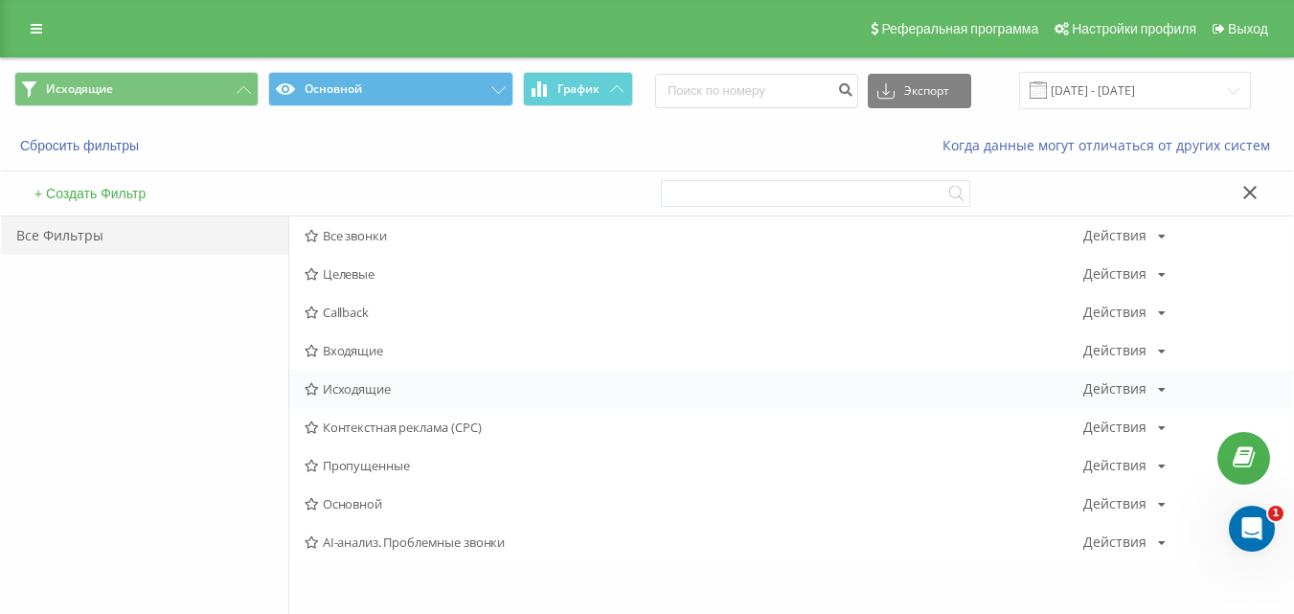
click at [348, 394] on span "Исходящие" at bounding box center [694, 388] width 779 height 13
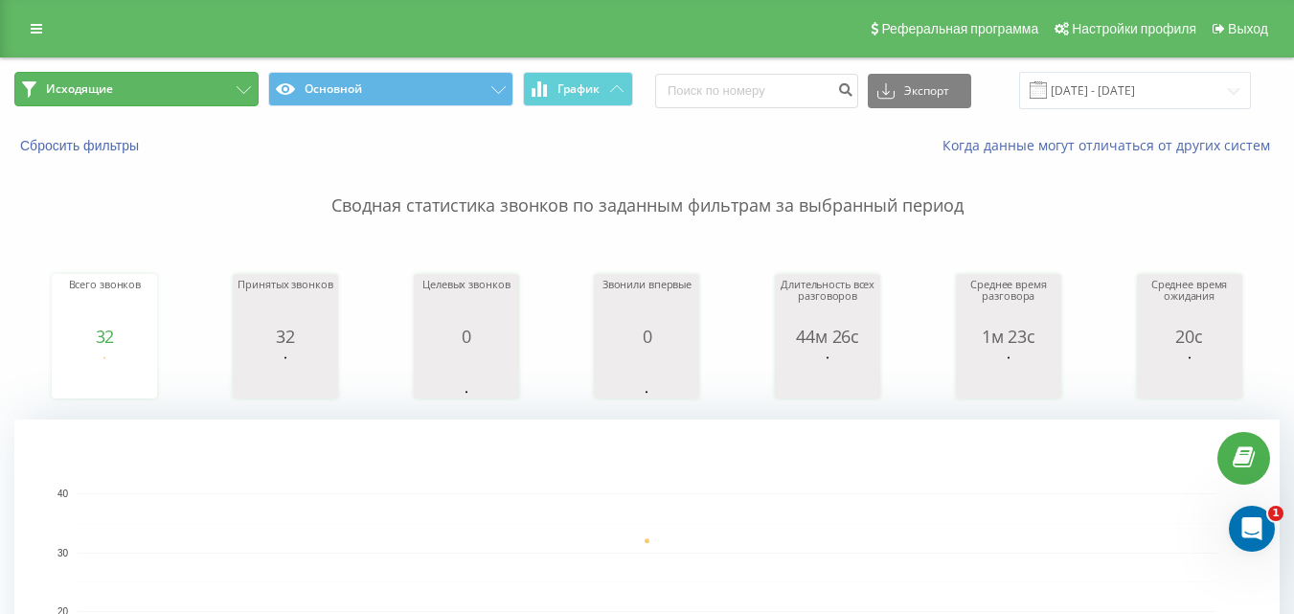
click at [219, 91] on button "Исходящие" at bounding box center [136, 89] width 244 height 34
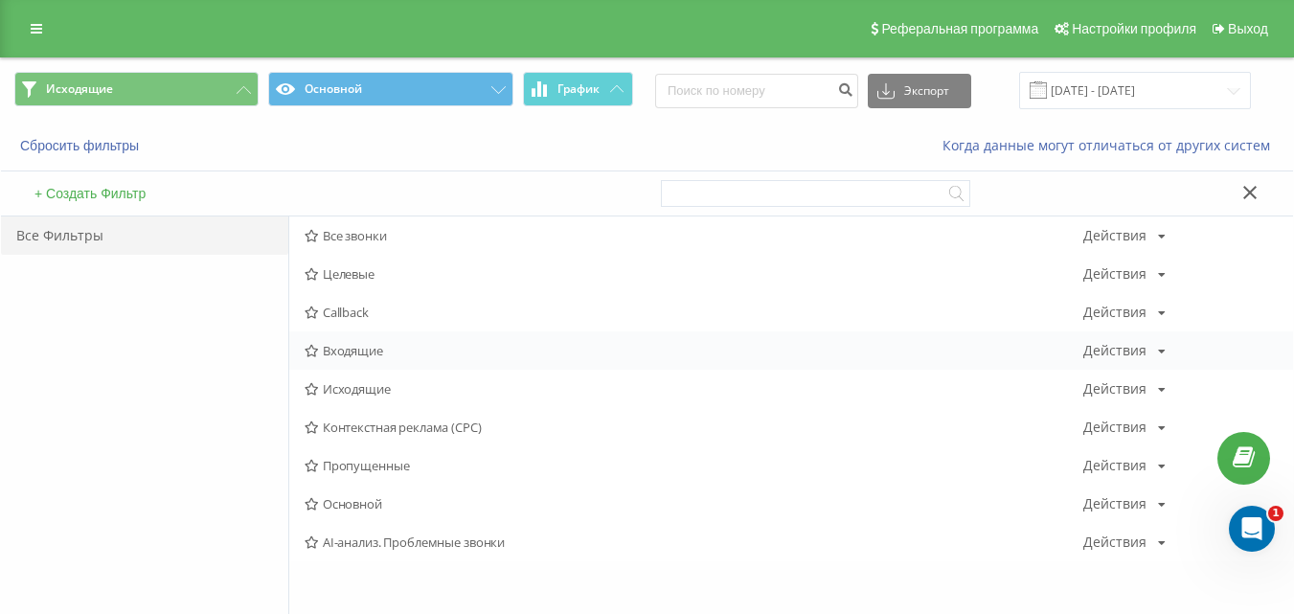
click at [363, 351] on span "Входящие" at bounding box center [694, 350] width 779 height 13
